Goal: Task Accomplishment & Management: Complete application form

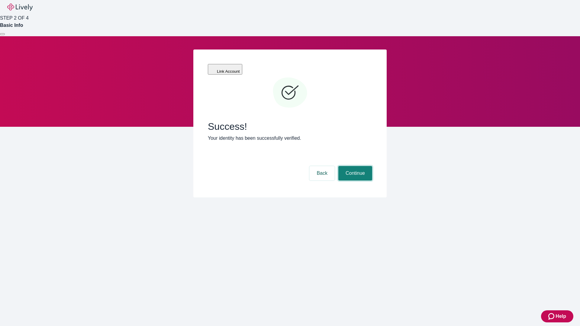
click at [354, 166] on button "Continue" at bounding box center [355, 173] width 34 height 14
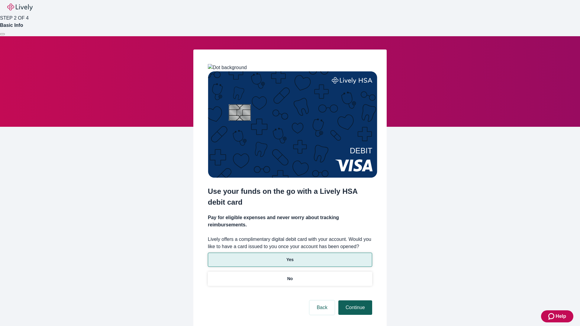
click at [290, 276] on p "No" at bounding box center [290, 279] width 6 height 6
click at [354, 300] on button "Continue" at bounding box center [355, 307] width 34 height 14
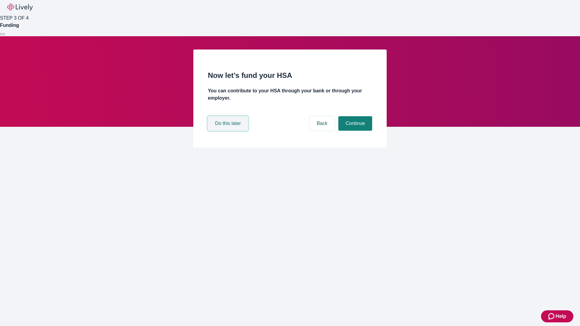
click at [229, 131] on button "Do this later" at bounding box center [228, 123] width 40 height 14
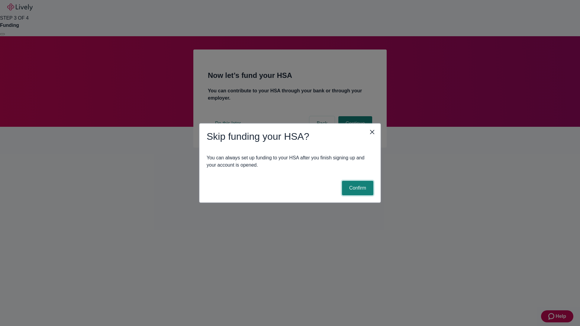
click at [357, 188] on button "Confirm" at bounding box center [357, 188] width 31 height 14
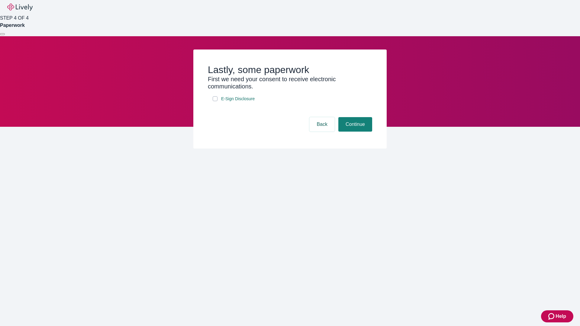
click at [215, 101] on input "E-Sign Disclosure" at bounding box center [215, 98] width 5 height 5
checkbox input "true"
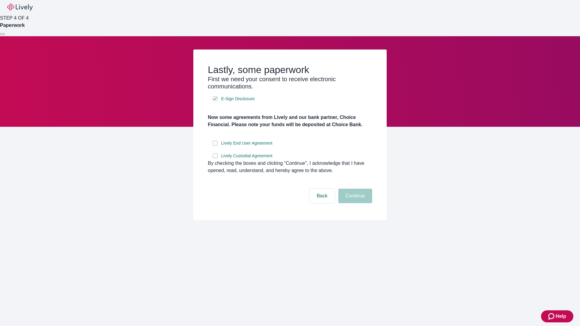
click at [215, 146] on input "Lively End User Agreement" at bounding box center [215, 143] width 5 height 5
checkbox input "true"
click at [215, 158] on input "Lively Custodial Agreement" at bounding box center [215, 155] width 5 height 5
checkbox input "true"
click at [354, 203] on button "Continue" at bounding box center [355, 196] width 34 height 14
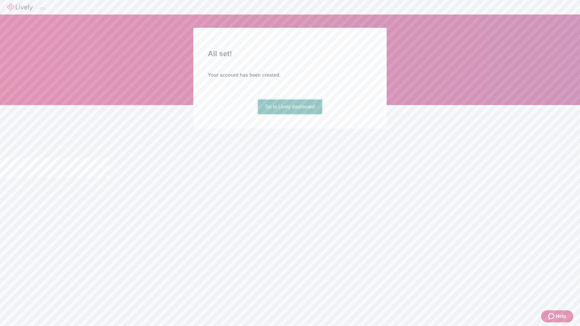
click at [290, 114] on link "Go to Lively dashboard" at bounding box center [290, 107] width 64 height 14
